Goal: Task Accomplishment & Management: Complete application form

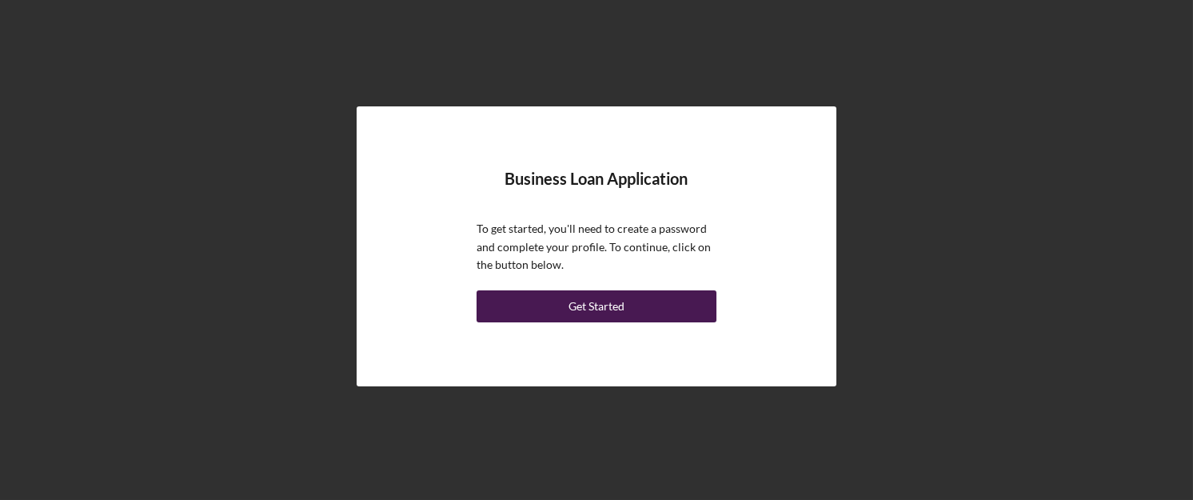
click at [615, 301] on div "Get Started" at bounding box center [597, 306] width 56 height 32
